Goal: Task Accomplishment & Management: Complete application form

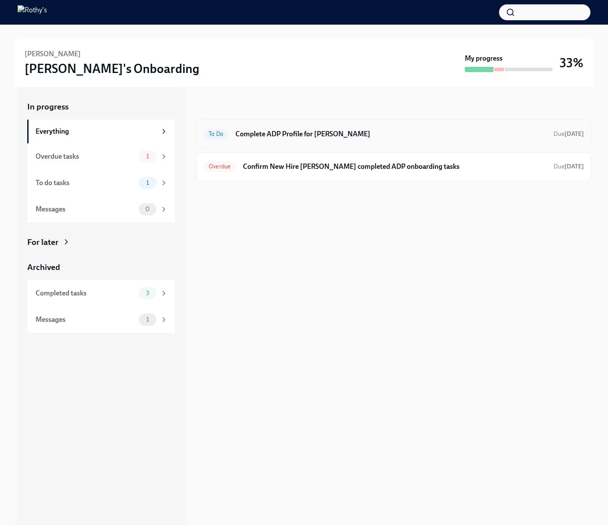
click at [239, 129] on h6 "Complete ADP Profile for [PERSON_NAME]" at bounding box center [391, 134] width 311 height 10
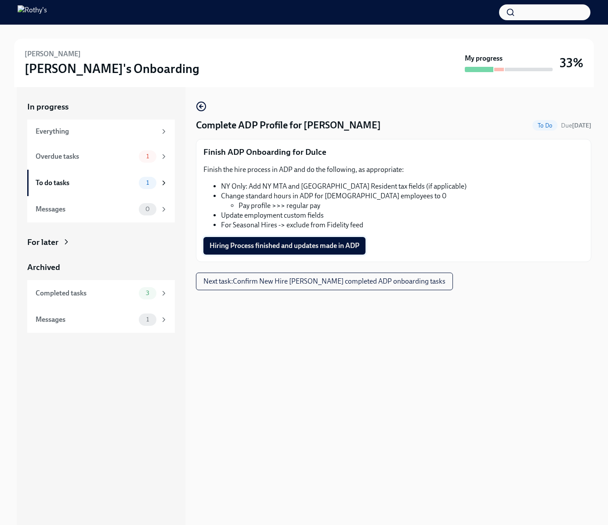
click at [315, 245] on span "Hiring Process finished and updates made in ADP" at bounding box center [285, 245] width 150 height 9
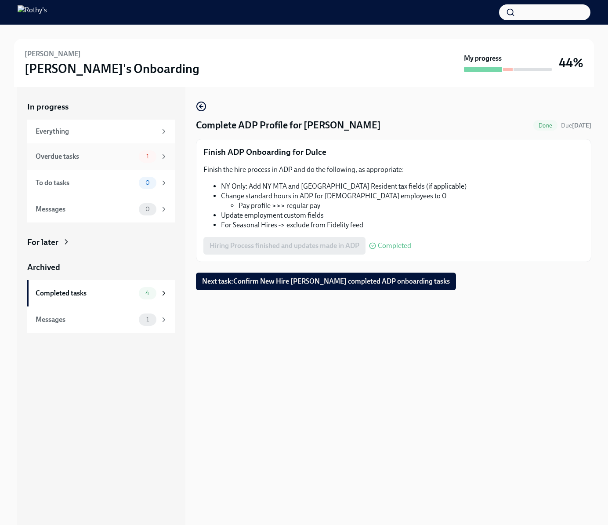
click at [97, 161] on div "Overdue tasks 1" at bounding box center [102, 156] width 132 height 12
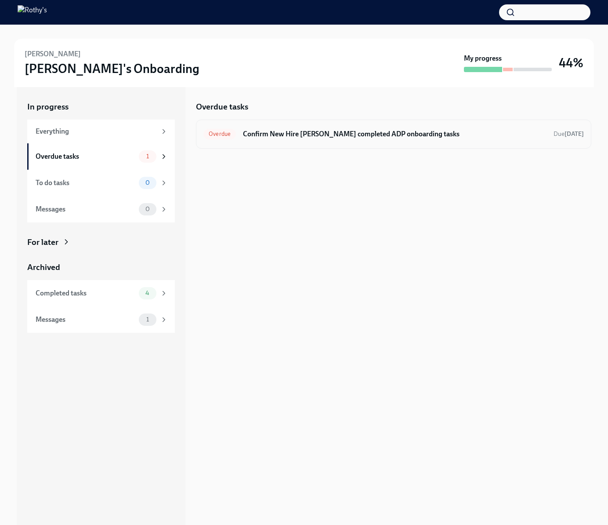
click at [295, 131] on h6 "Confirm New Hire [PERSON_NAME] completed ADP onboarding tasks" at bounding box center [395, 134] width 304 height 10
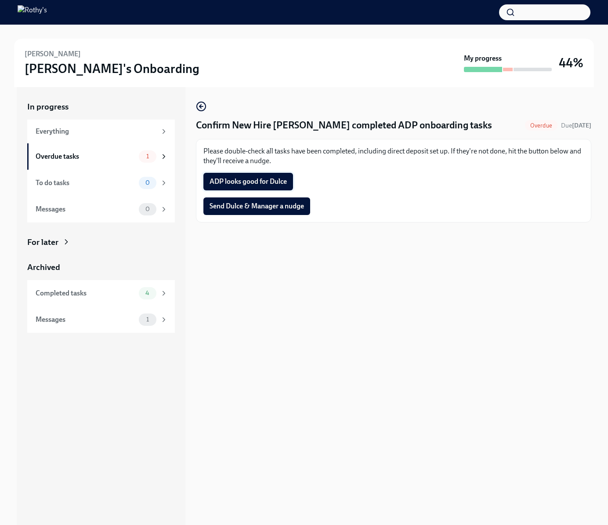
click at [269, 186] on span "ADP looks good for Dulce" at bounding box center [248, 181] width 77 height 9
